Goal: Information Seeking & Learning: Understand process/instructions

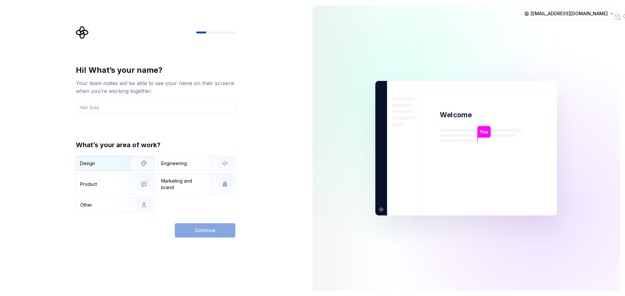
click at [103, 168] on div "Design" at bounding box center [115, 164] width 78 height 14
click at [110, 185] on div "Product" at bounding box center [101, 184] width 43 height 7
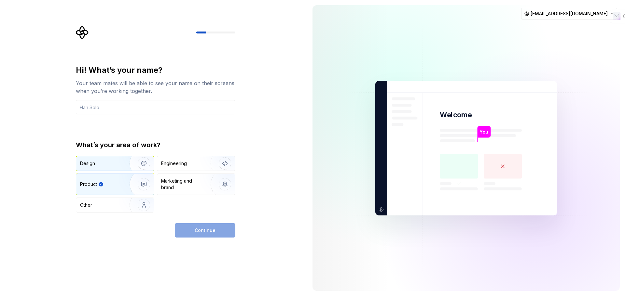
click at [116, 165] on div "Design" at bounding box center [100, 163] width 41 height 7
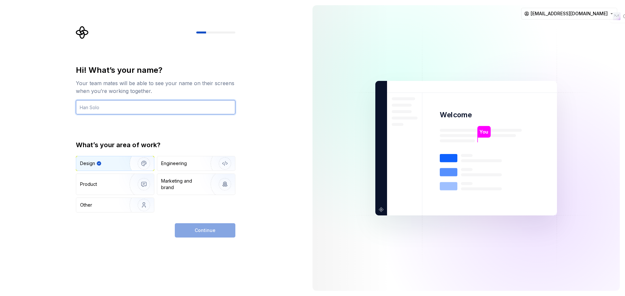
click at [121, 104] on input "text" at bounding box center [155, 107] width 159 height 14
click at [110, 111] on input "text" at bounding box center [155, 107] width 159 height 14
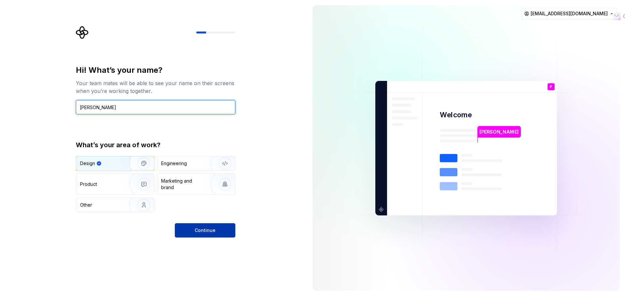
type input "Pallavi Saple"
click at [199, 234] on button "Continue" at bounding box center [205, 231] width 61 height 14
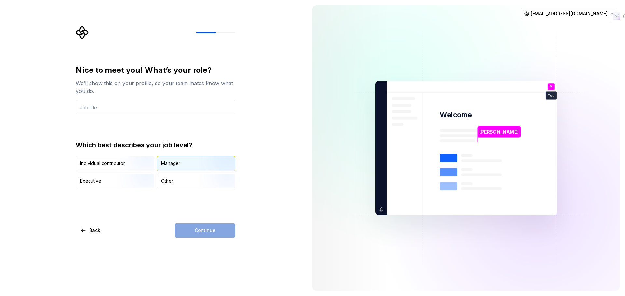
click at [207, 163] on img "button" at bounding box center [219, 172] width 42 height 44
click at [105, 112] on input "text" at bounding box center [155, 107] width 159 height 14
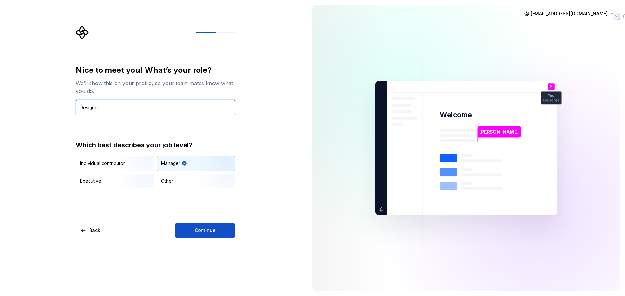
type input "Designer"
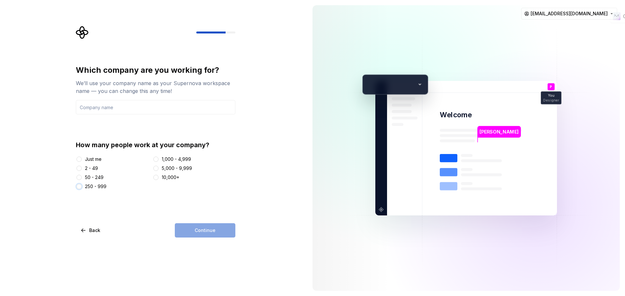
click at [79, 187] on button "250 - 999" at bounding box center [78, 186] width 5 height 5
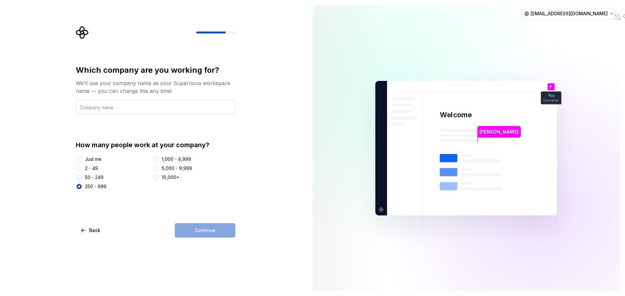
click at [126, 105] on input "text" at bounding box center [155, 107] width 159 height 14
click at [78, 171] on button "2 - 49" at bounding box center [78, 168] width 5 height 5
click at [79, 159] on button "Just me" at bounding box center [78, 159] width 5 height 5
click at [122, 107] on input "text" at bounding box center [155, 107] width 159 height 14
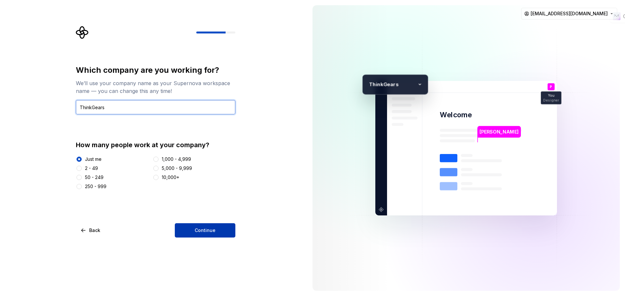
type input "ThinkGears"
click at [216, 232] on button "Continue" at bounding box center [205, 231] width 61 height 14
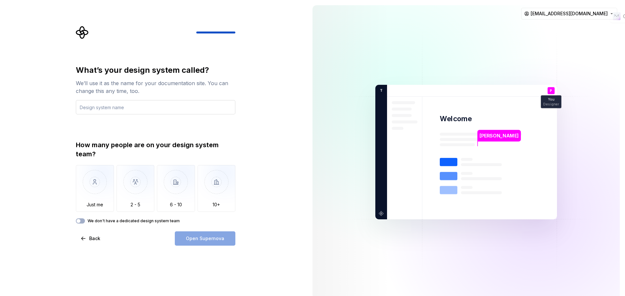
click at [148, 107] on input "text" at bounding box center [155, 107] width 159 height 14
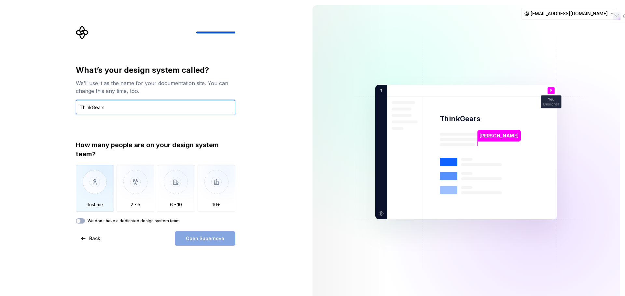
type input "ThinkGears"
click at [110, 191] on img "button" at bounding box center [95, 187] width 38 height 44
click at [84, 223] on button "We don't have a dedicated design system team" at bounding box center [80, 221] width 9 height 5
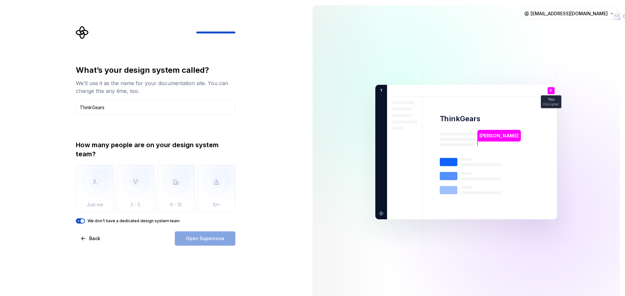
click at [81, 222] on span "button" at bounding box center [82, 221] width 4 height 4
click at [195, 242] on div "Open Supernova" at bounding box center [205, 239] width 61 height 14
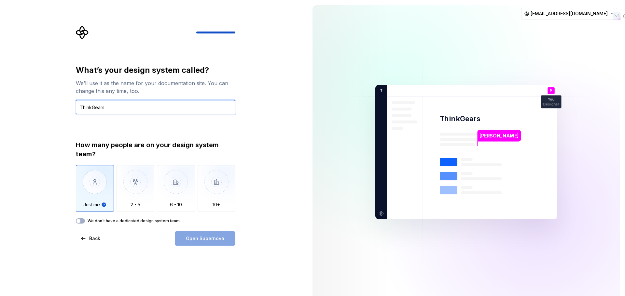
click at [118, 110] on input "ThinkGears" at bounding box center [155, 107] width 159 height 14
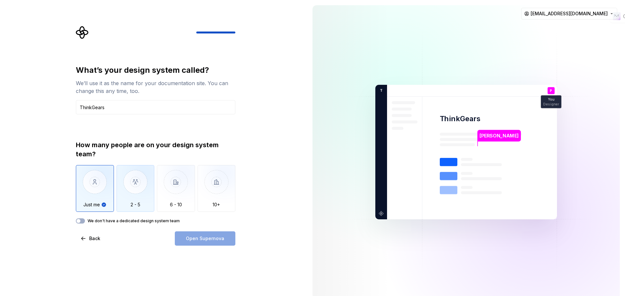
click at [147, 197] on img "button" at bounding box center [135, 187] width 38 height 44
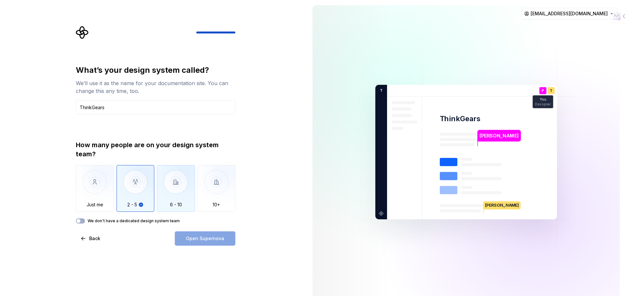
click at [176, 199] on img "button" at bounding box center [176, 187] width 38 height 44
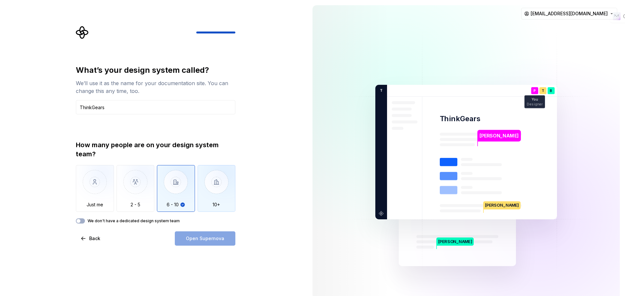
click at [224, 188] on img "button" at bounding box center [217, 187] width 38 height 44
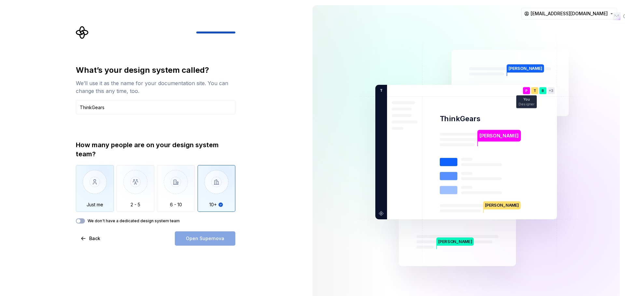
click at [93, 188] on img "button" at bounding box center [95, 187] width 38 height 44
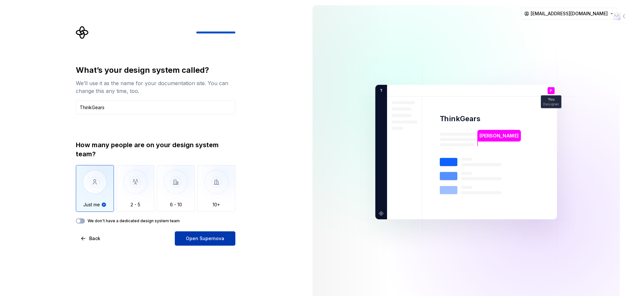
click at [200, 239] on span "Open Supernova" at bounding box center [205, 239] width 38 height 7
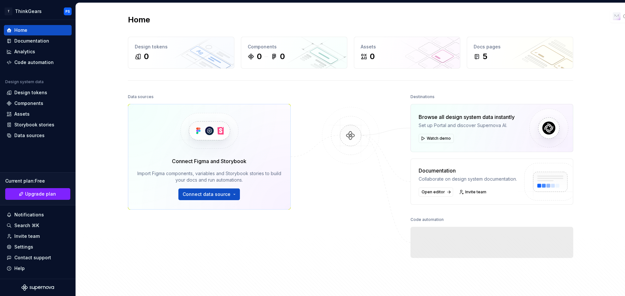
drag, startPoint x: 114, startPoint y: 0, endPoint x: 309, endPoint y: 117, distance: 227.9
click at [309, 117] on div "Data sources Connect Figma and Storybook Import Figma components, variables and…" at bounding box center [350, 194] width 445 height 204
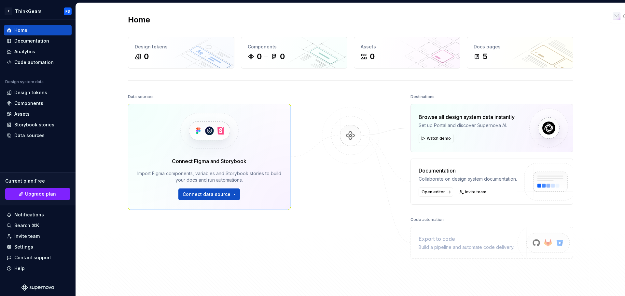
drag, startPoint x: 99, startPoint y: 0, endPoint x: 104, endPoint y: 113, distance: 113.4
click at [104, 113] on div "Home Design tokens 0 Components 0 0 Assets 0 Docs pages 5 Data sources Connect …" at bounding box center [350, 156] width 549 height 306
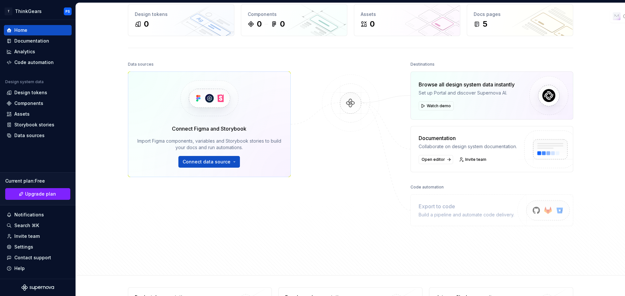
scroll to position [67, 0]
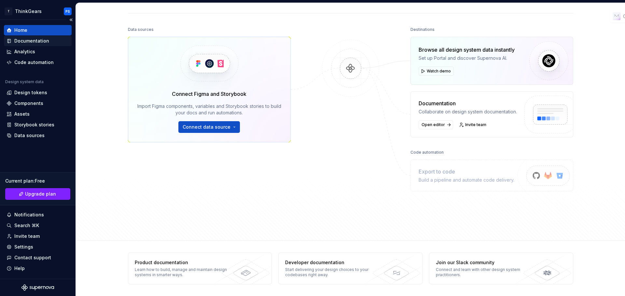
click at [38, 41] on div "Documentation" at bounding box center [31, 41] width 35 height 7
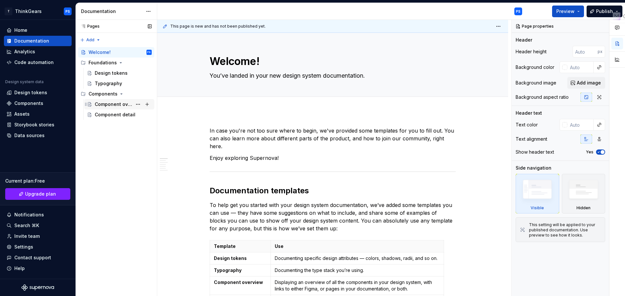
click at [109, 103] on div "Component overview" at bounding box center [113, 104] width 37 height 7
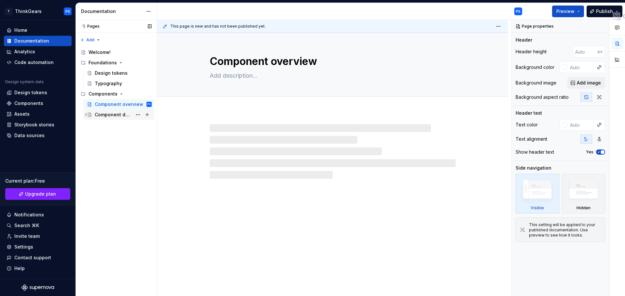
click at [106, 114] on div "Component detail" at bounding box center [113, 115] width 37 height 7
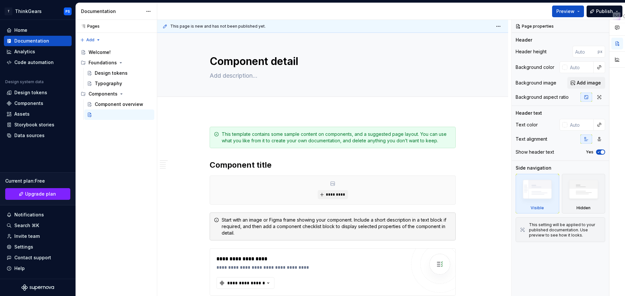
type textarea "*"
